Goal: Navigation & Orientation: Understand site structure

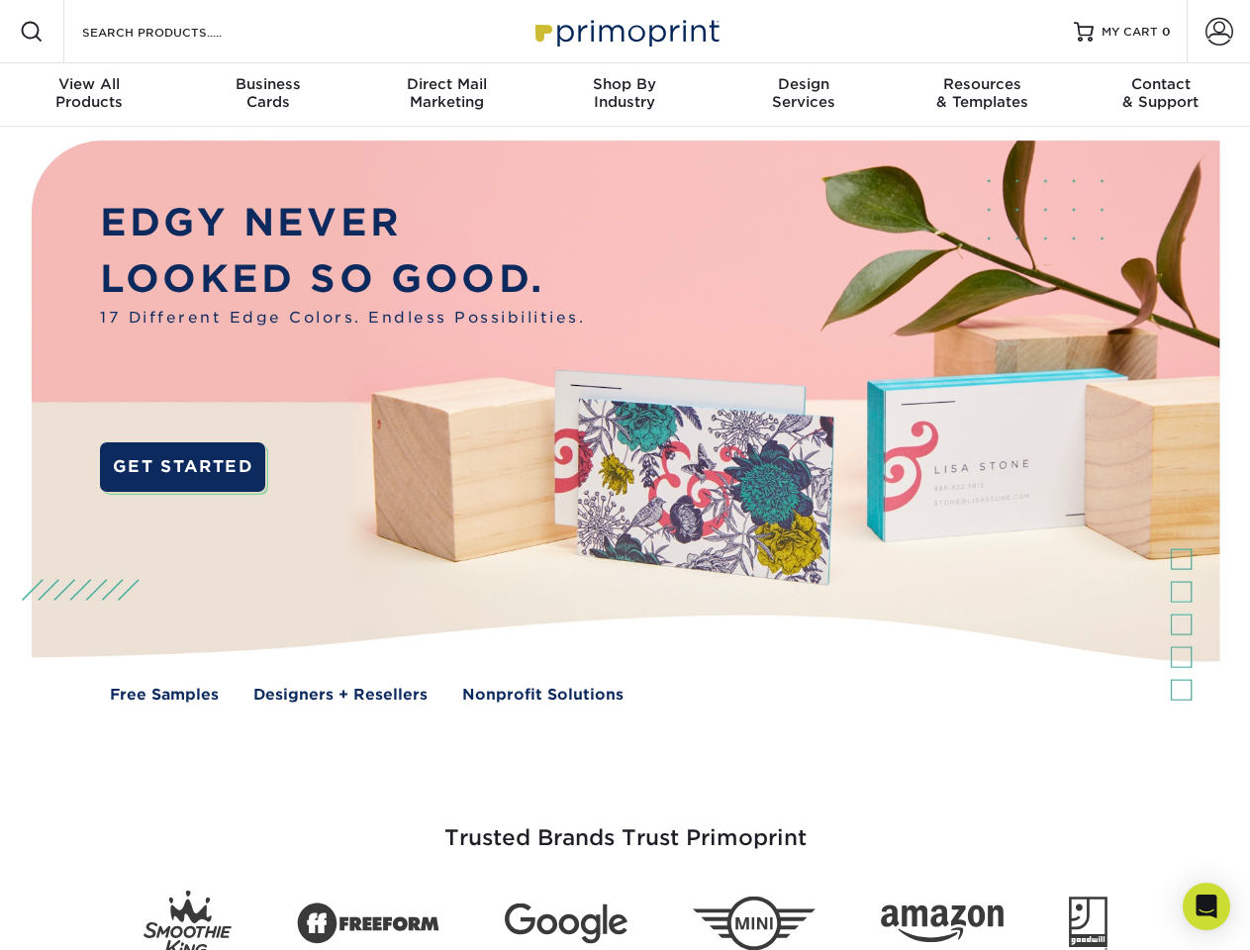
click at [625, 475] on img at bounding box center [625, 436] width 1238 height 619
click at [32, 32] on span at bounding box center [32, 32] width 24 height 24
click at [1219, 32] on span at bounding box center [1220, 32] width 28 height 28
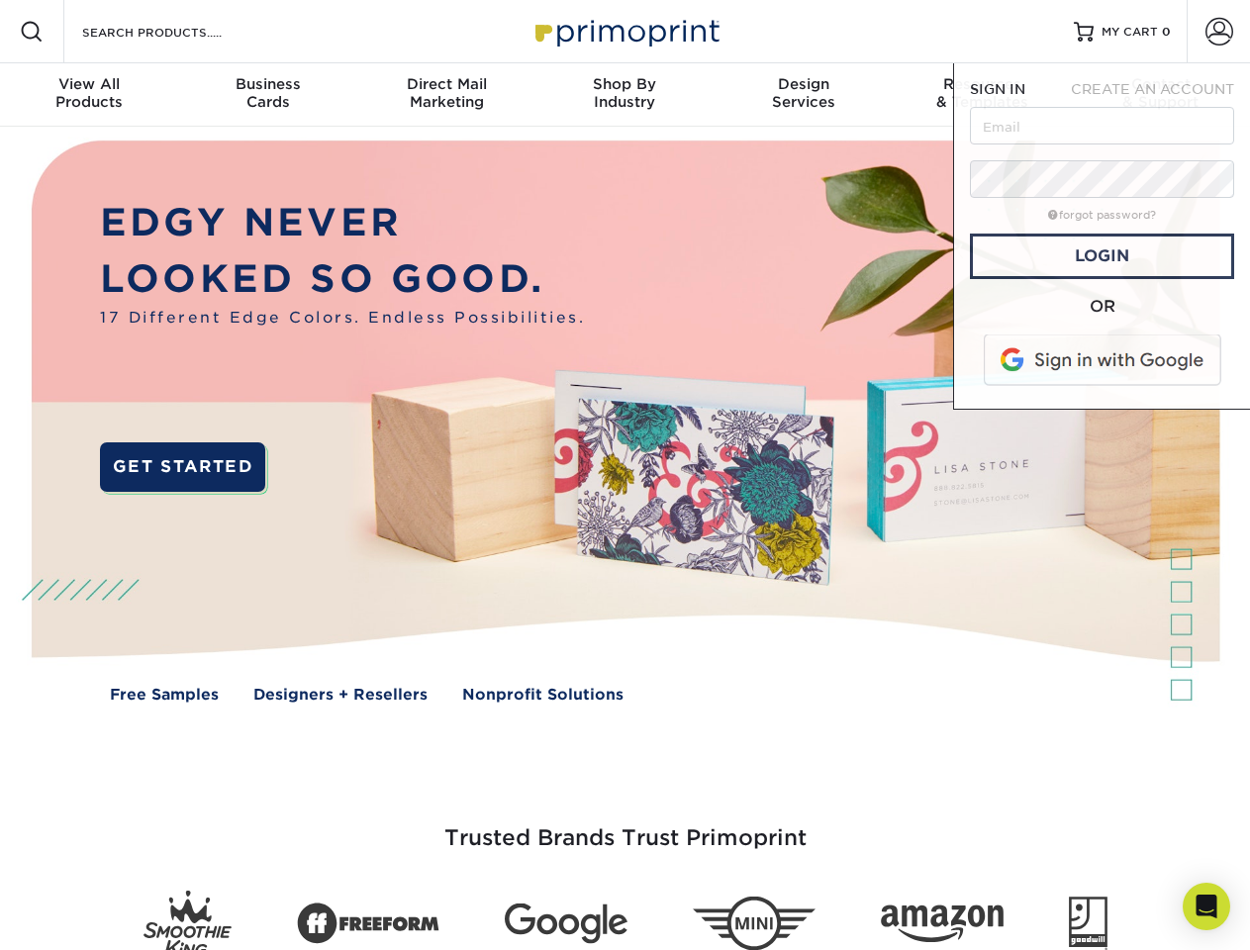
click at [89, 95] on div "View All Products" at bounding box center [89, 93] width 178 height 36
click at [267, 95] on div "Business Cards" at bounding box center [267, 93] width 178 height 36
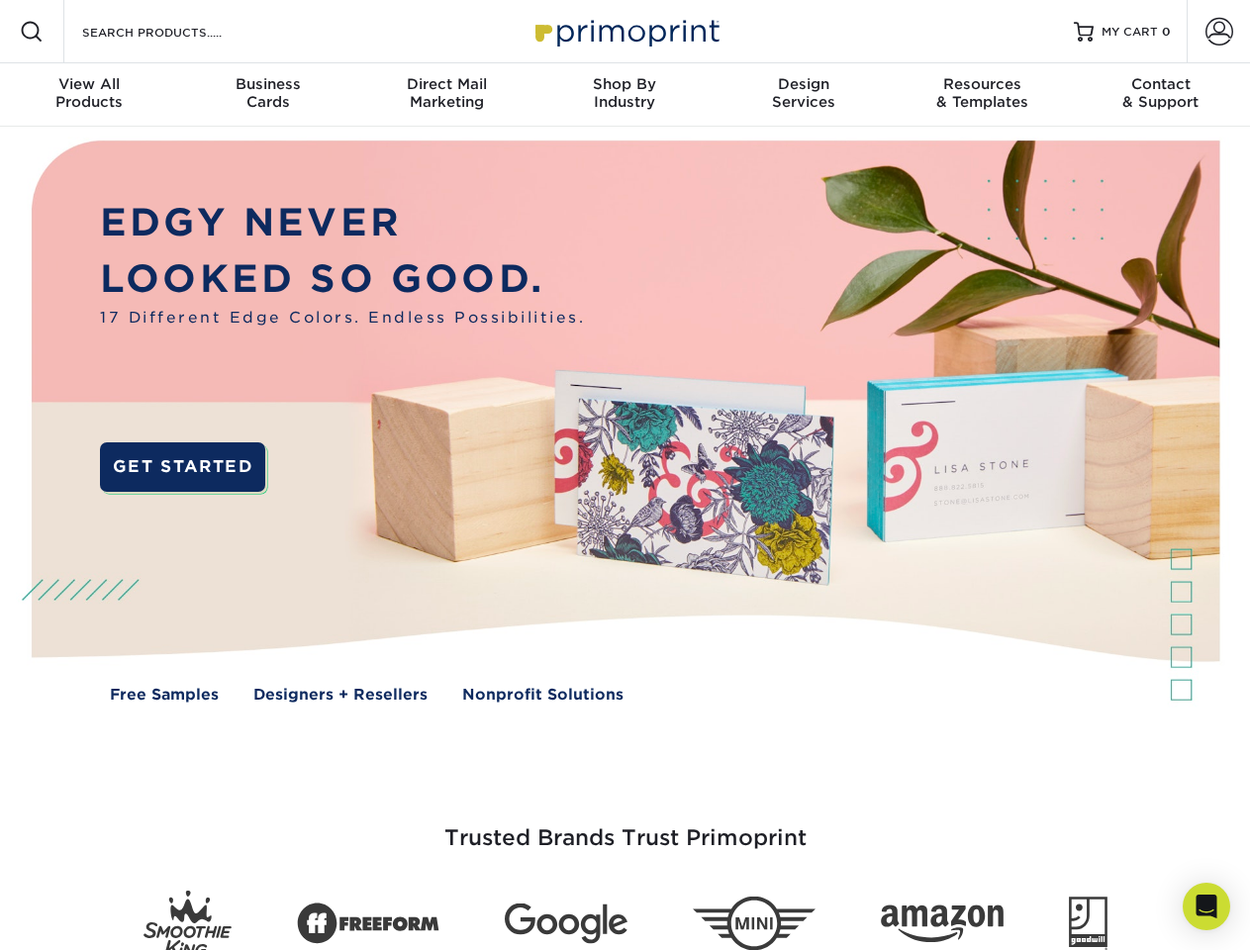
click at [446, 95] on div "Direct Mail Marketing" at bounding box center [446, 93] width 178 height 36
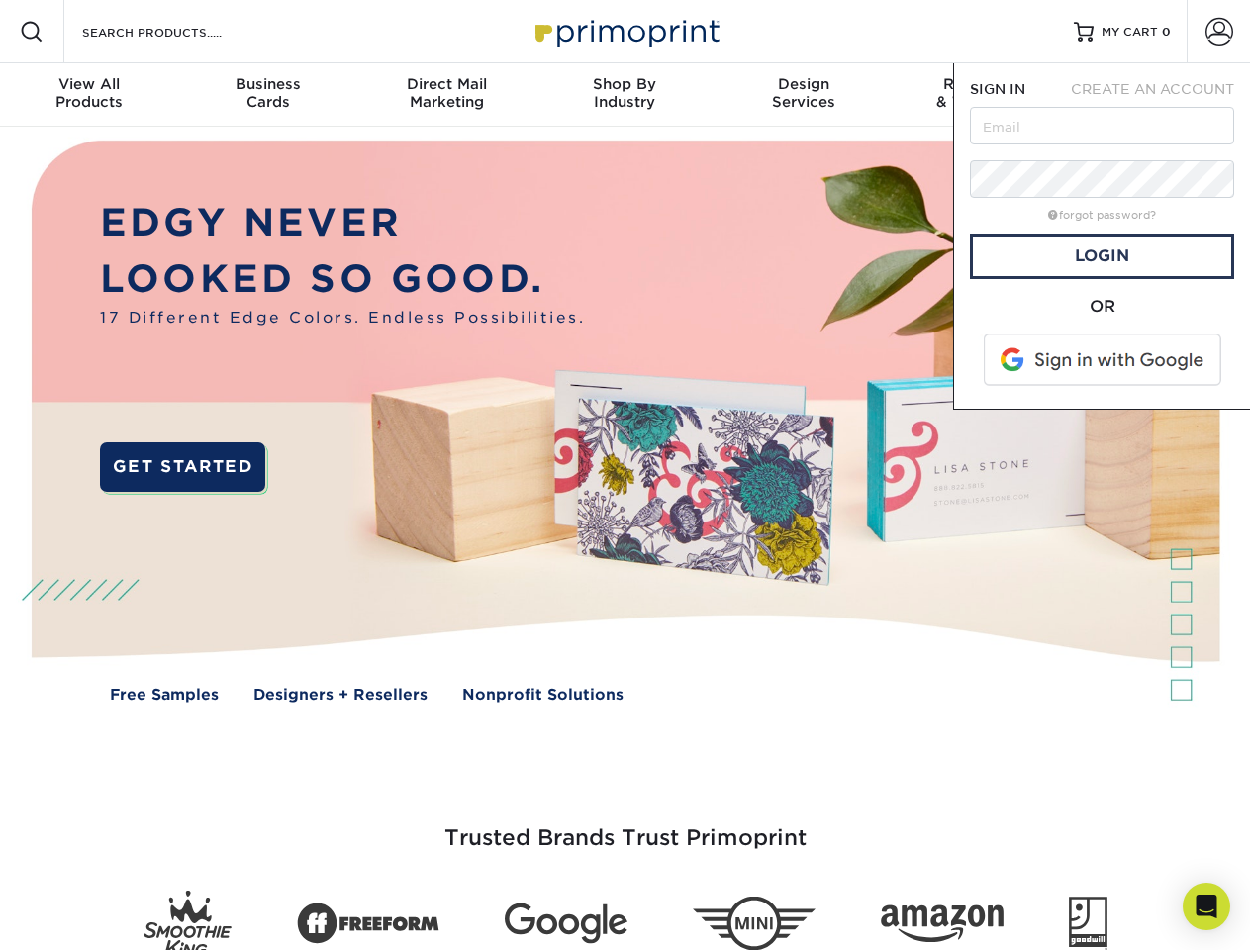
click at [625, 95] on div "Shop By Industry" at bounding box center [625, 93] width 178 height 36
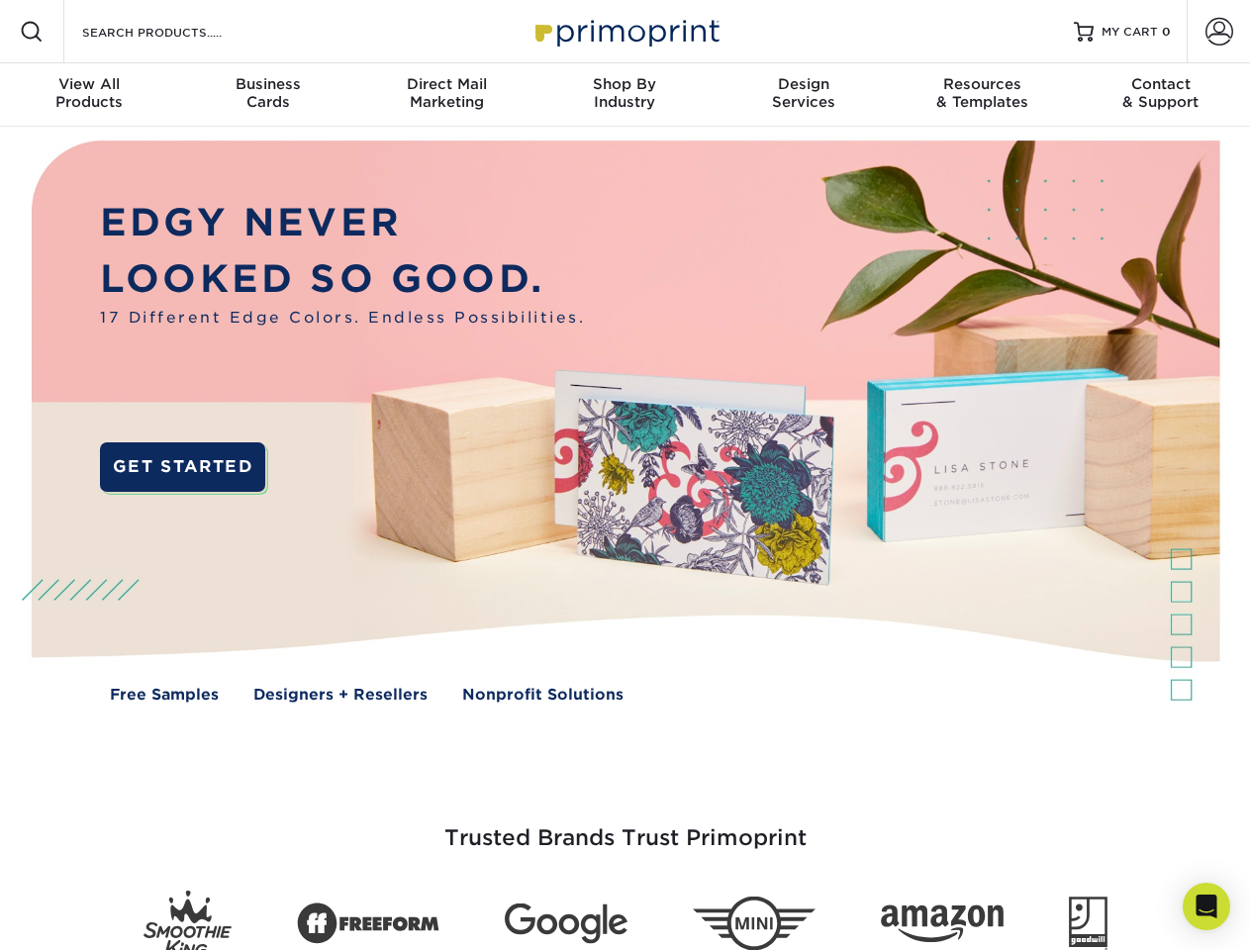
click at [804, 95] on div "Design Services" at bounding box center [804, 93] width 178 height 36
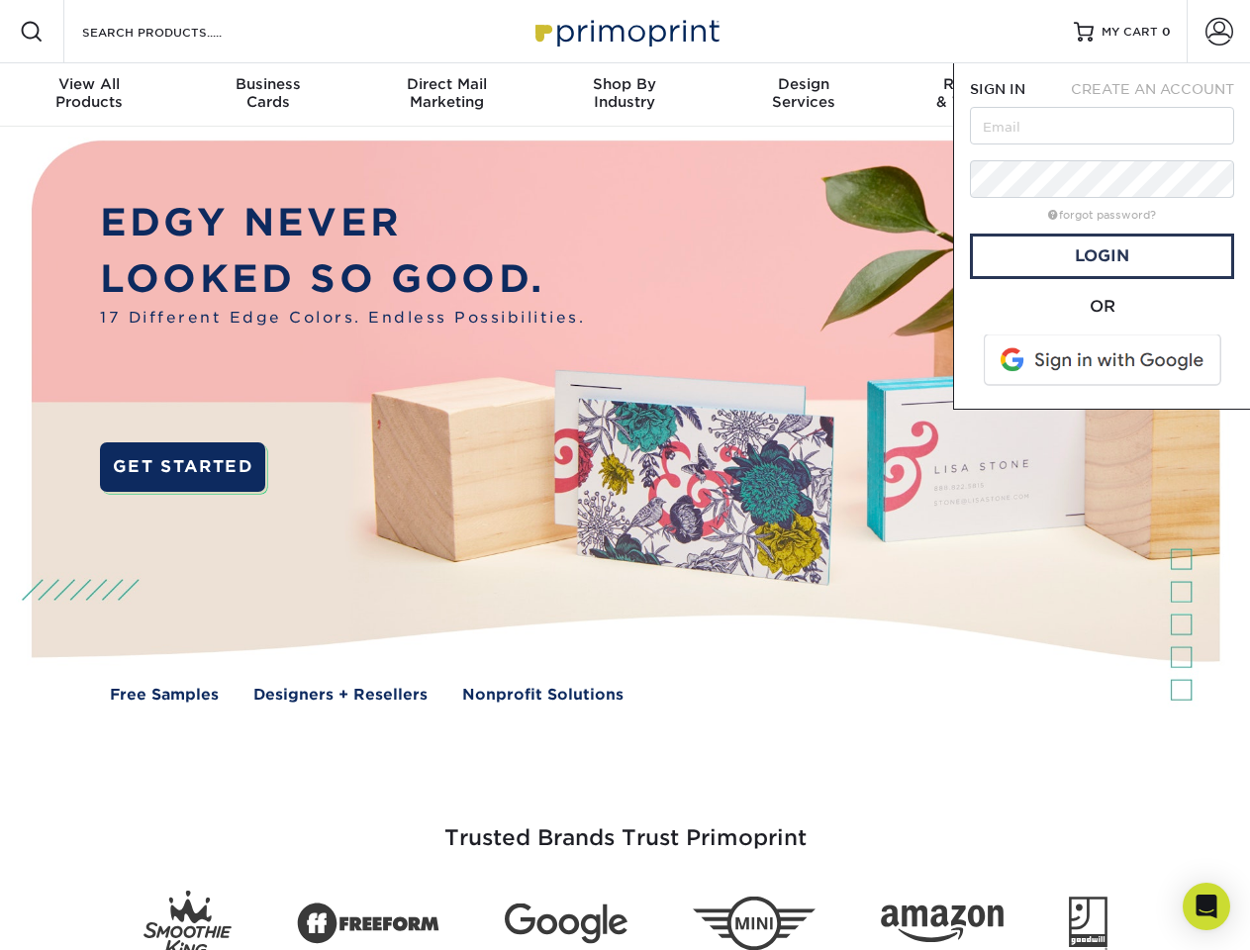
click at [982, 95] on span "SIGN IN" at bounding box center [997, 89] width 55 height 16
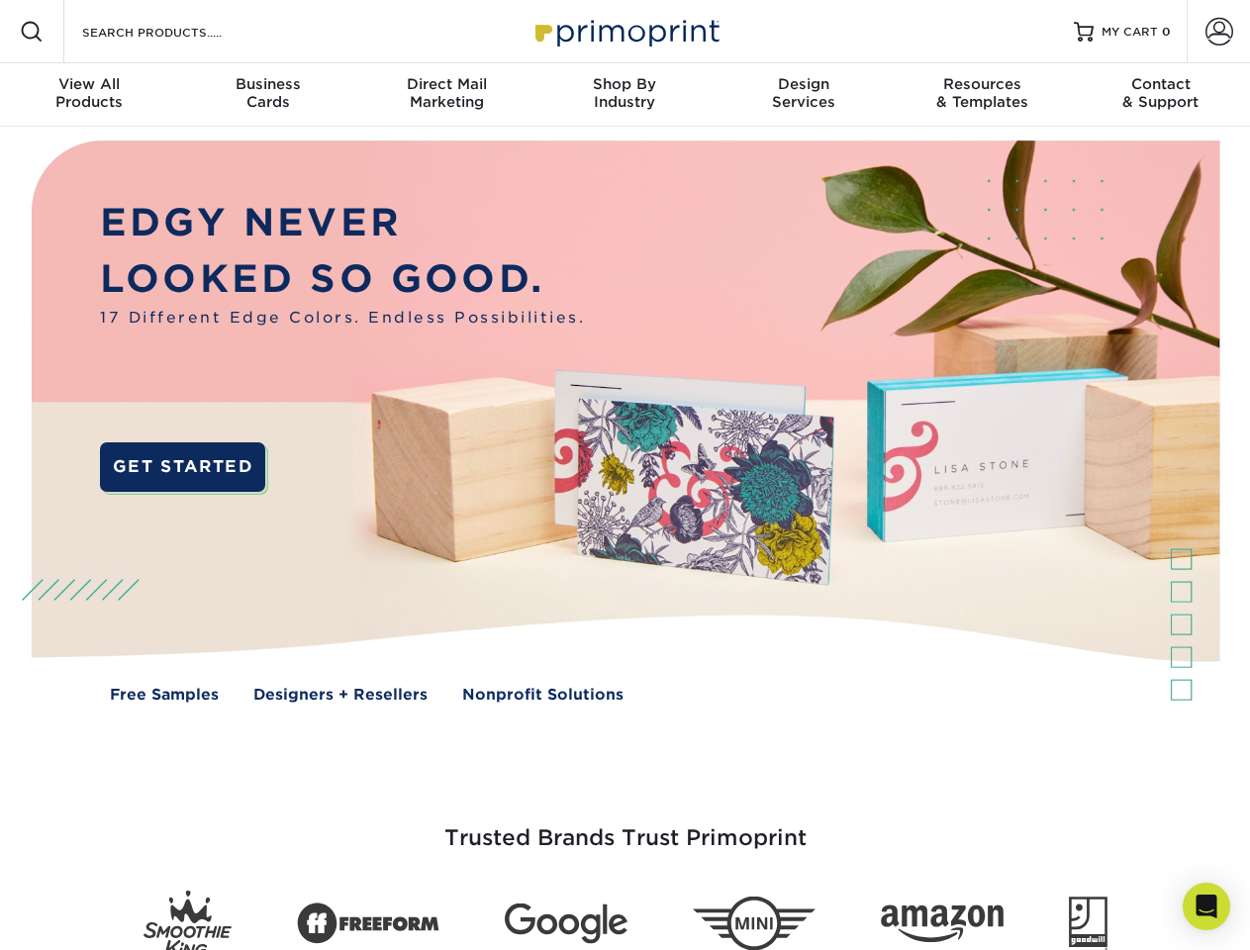
click at [1161, 95] on div "Contact & Support" at bounding box center [1161, 93] width 178 height 36
